Goal: Information Seeking & Learning: Learn about a topic

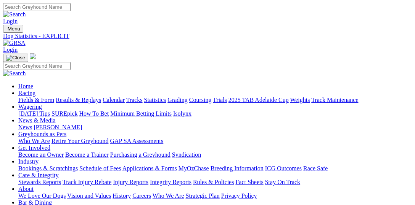
click at [166, 97] on link "Statistics" at bounding box center [155, 100] width 22 height 6
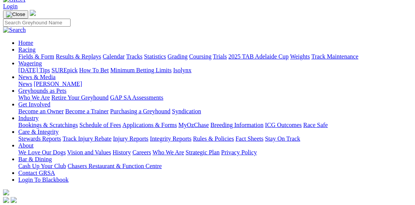
scroll to position [78, 0]
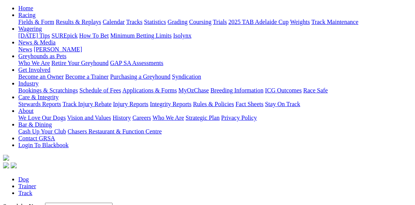
select select "mount-gambier"
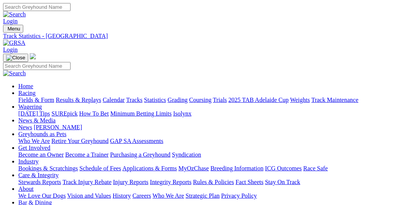
click at [166, 97] on link "Statistics" at bounding box center [155, 100] width 22 height 6
select select "capalaba"
click at [70, 11] on input "Search" at bounding box center [36, 7] width 67 height 8
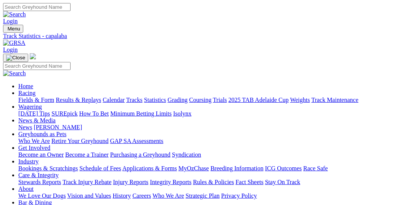
paste input "TARAWI THERESE"
type input "TARAWI THERESE"
click at [26, 11] on link at bounding box center [14, 14] width 23 height 6
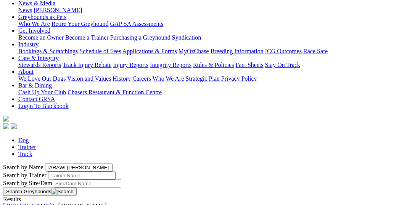
click at [51, 203] on link "[PERSON_NAME]" at bounding box center [27, 206] width 48 height 6
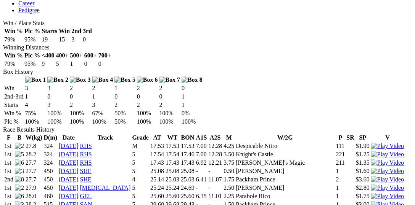
scroll to position [392, 0]
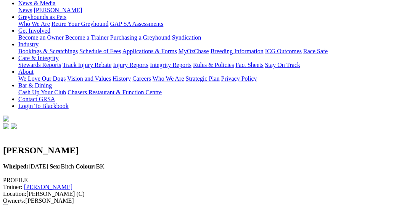
scroll to position [0, 0]
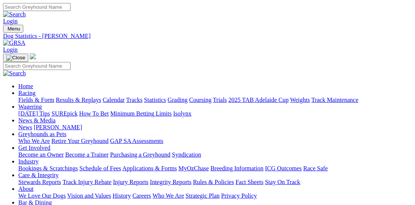
click at [23, 97] on link "Fields & Form" at bounding box center [36, 100] width 36 height 6
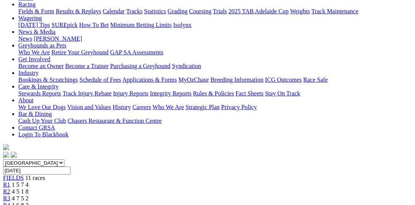
scroll to position [78, 0]
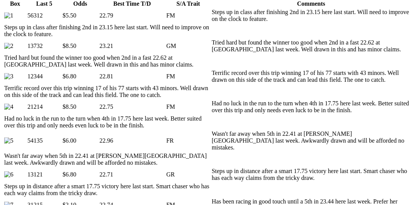
scroll to position [431, 0]
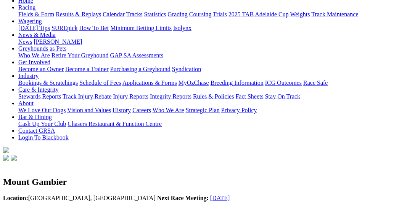
scroll to position [39, 0]
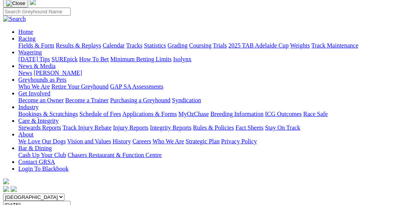
scroll to position [39, 0]
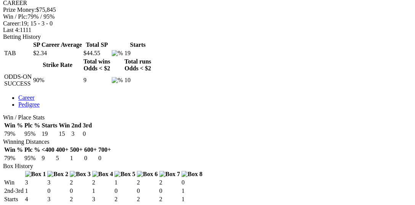
scroll to position [392, 0]
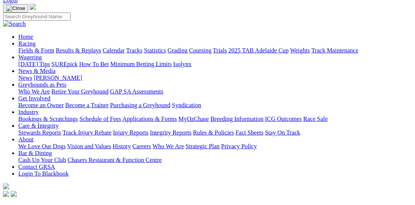
scroll to position [39, 0]
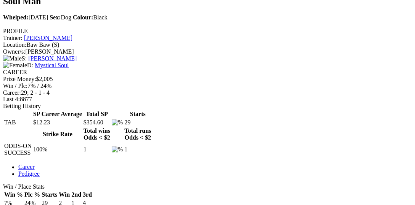
scroll to position [274, 0]
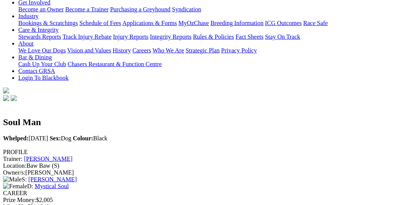
scroll to position [39, 0]
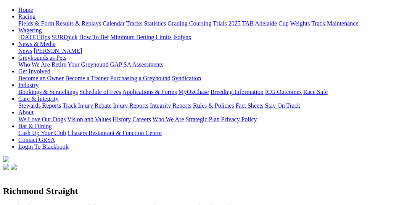
scroll to position [78, 0]
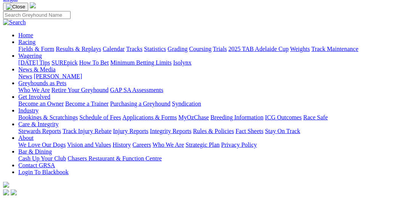
scroll to position [117, 0]
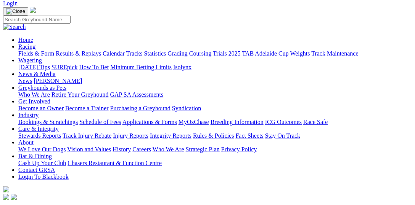
scroll to position [157, 0]
